Goal: Task Accomplishment & Management: Manage account settings

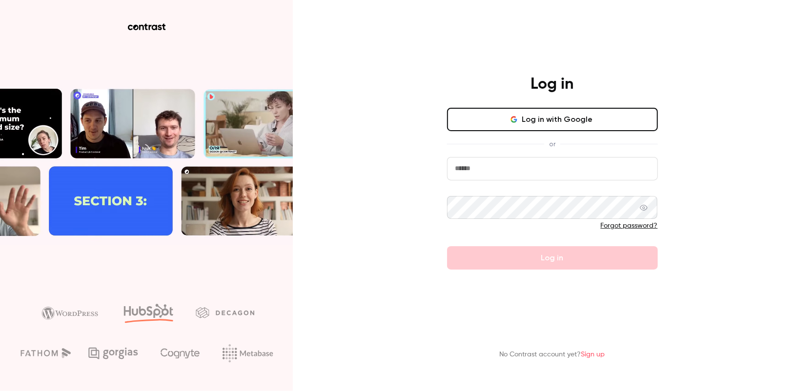
click at [517, 125] on button "Log in with Google" at bounding box center [552, 119] width 211 height 23
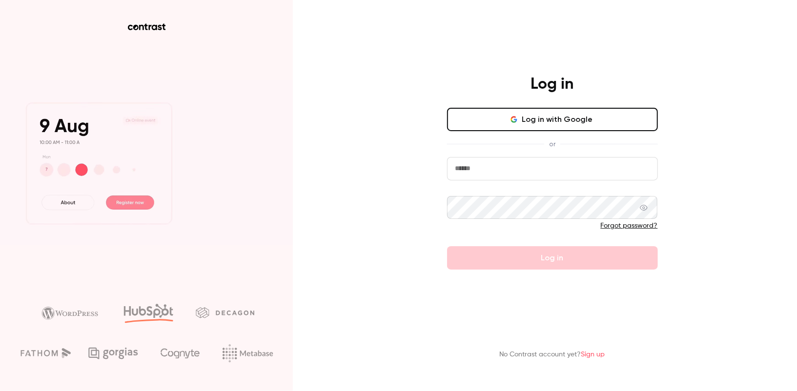
click at [530, 121] on button "Log in with Google" at bounding box center [552, 119] width 211 height 23
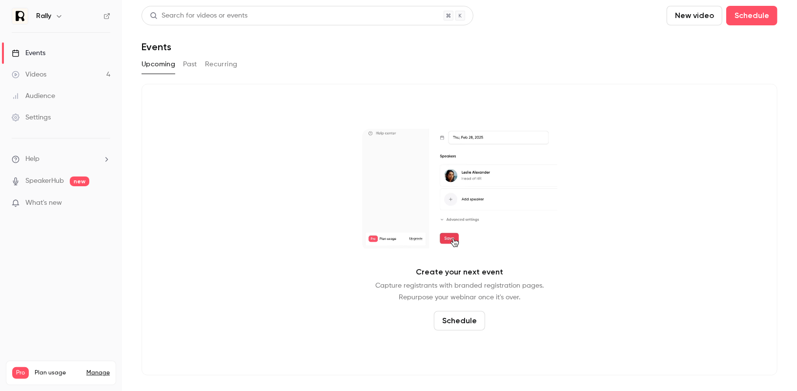
click at [186, 60] on button "Past" at bounding box center [190, 65] width 14 height 16
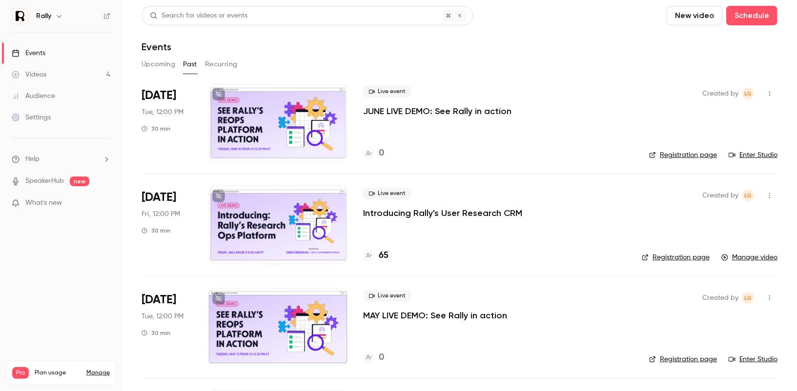
click at [60, 16] on icon "button" at bounding box center [59, 16] width 8 height 8
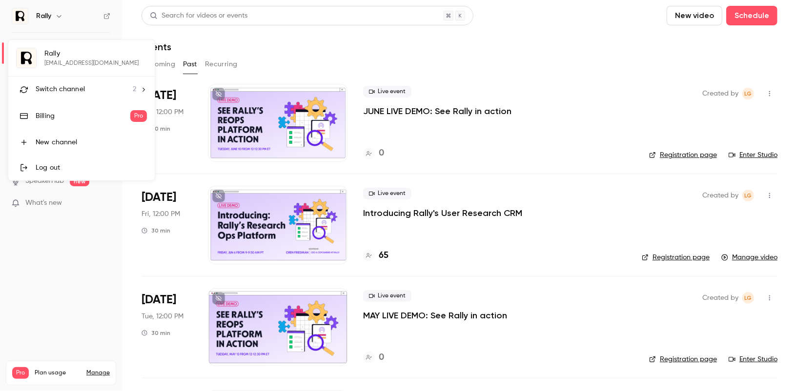
click at [71, 90] on span "Switch channel" at bounding box center [60, 89] width 49 height 10
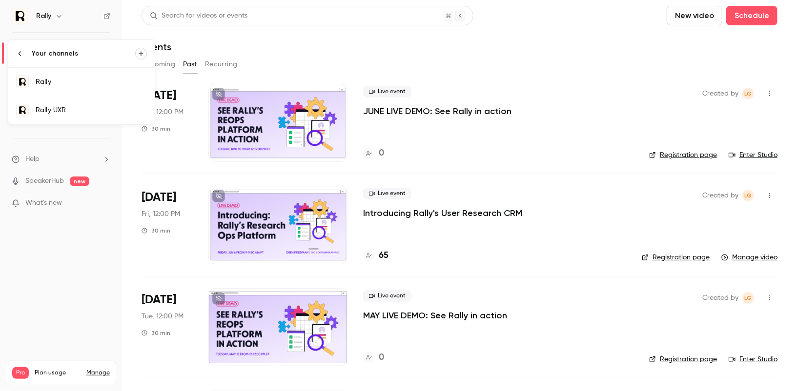
click at [109, 106] on div "Rally UXR" at bounding box center [91, 110] width 111 height 10
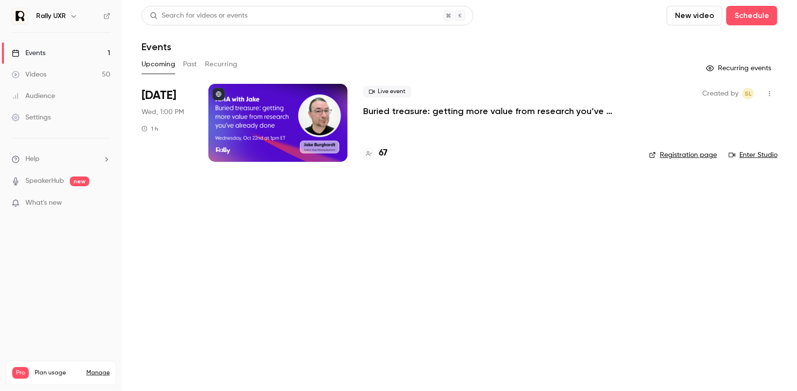
click at [188, 68] on button "Past" at bounding box center [190, 65] width 14 height 16
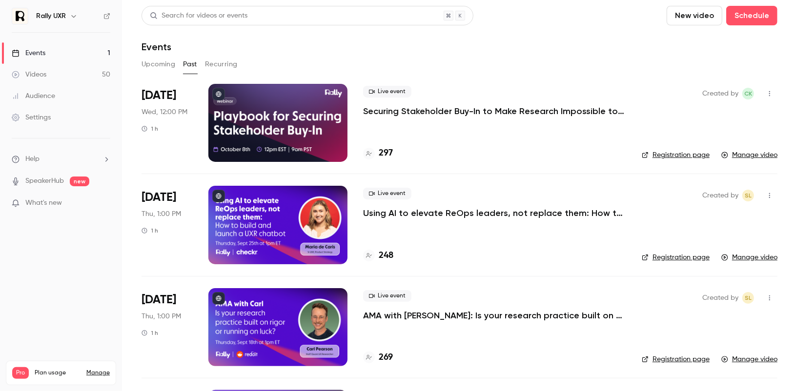
click at [154, 60] on button "Upcoming" at bounding box center [158, 65] width 34 height 16
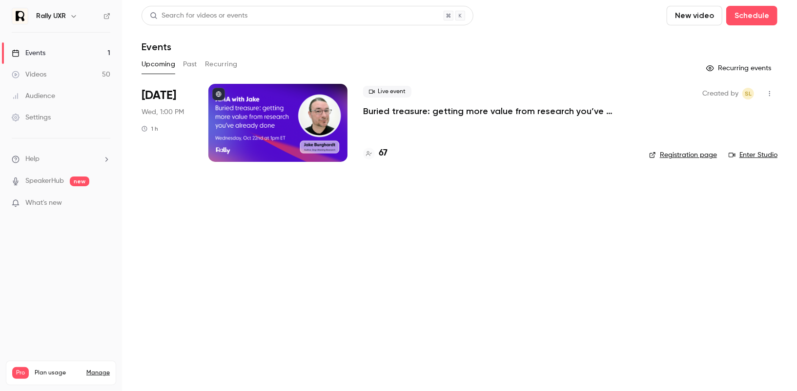
click at [386, 115] on p "Buried treasure: getting more value from research you’ve already done" at bounding box center [498, 111] width 270 height 12
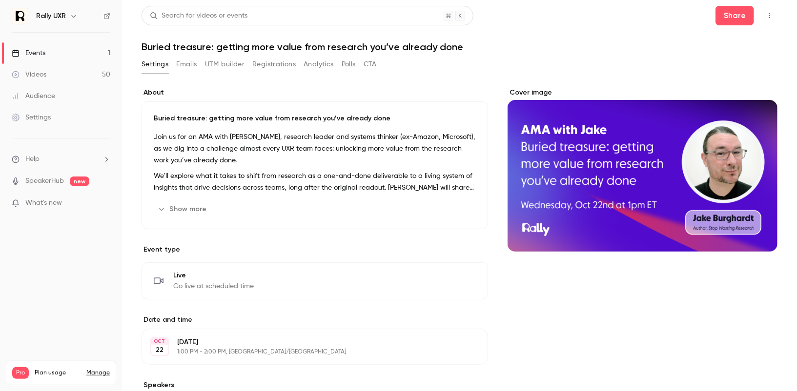
click at [261, 67] on button "Registrations" at bounding box center [273, 65] width 43 height 16
